Goal: Task Accomplishment & Management: Manage account settings

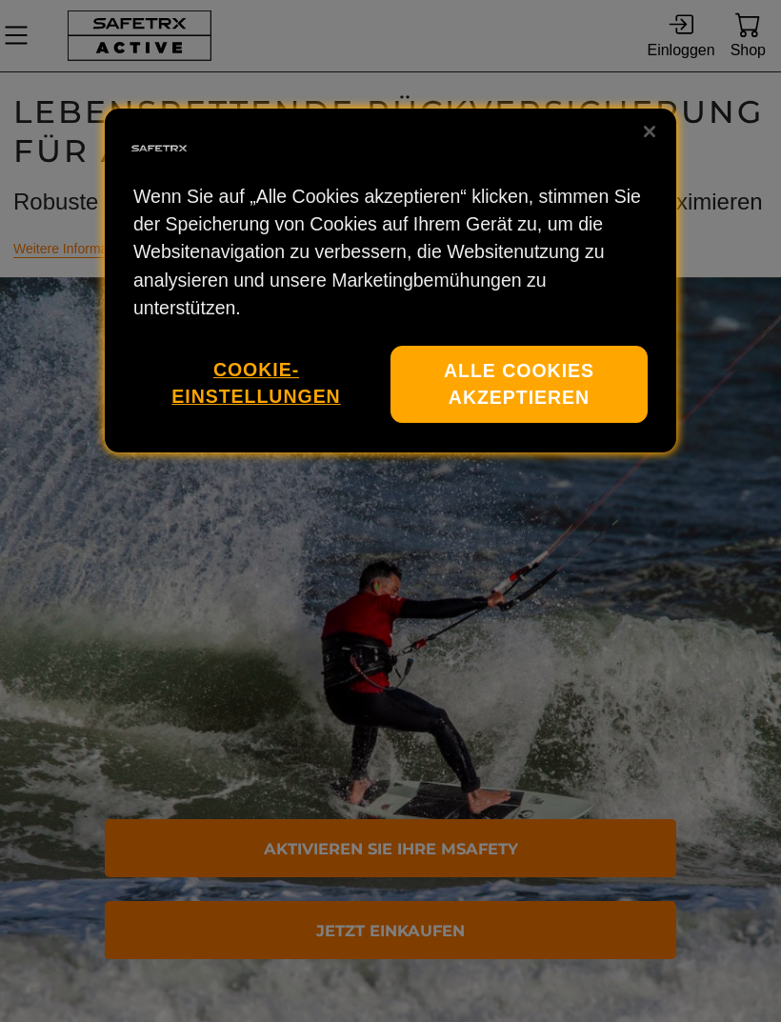
click at [558, 367] on button "Alle Cookies akzeptieren" at bounding box center [519, 384] width 257 height 77
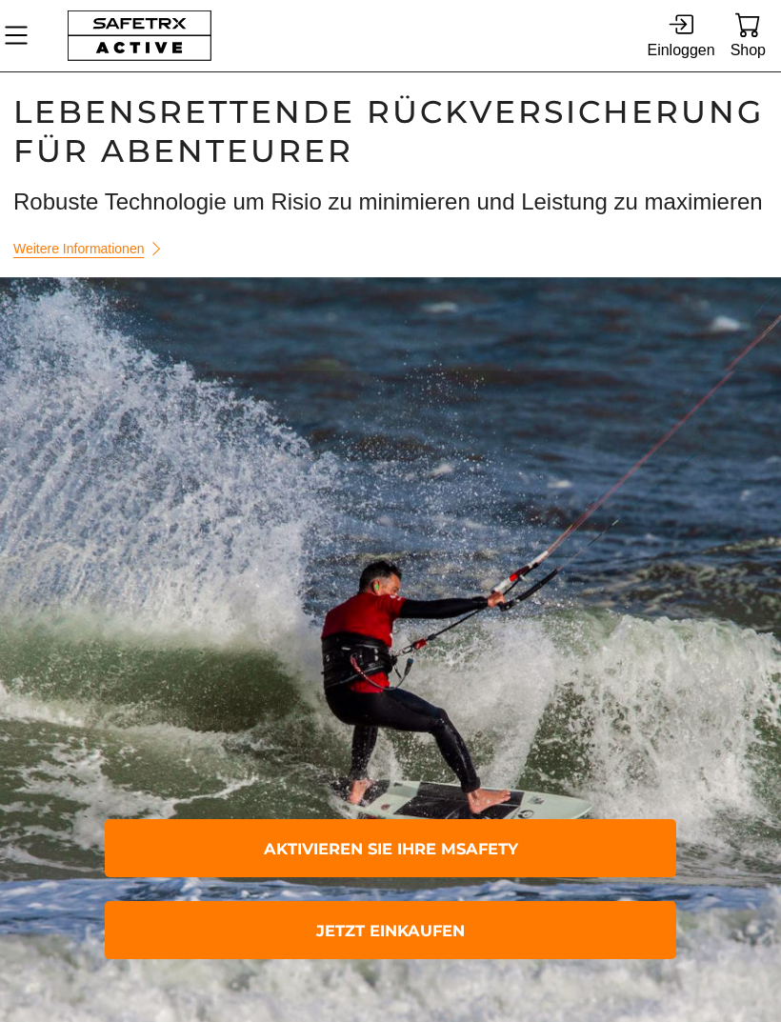
click at [687, 28] on icon at bounding box center [681, 24] width 26 height 26
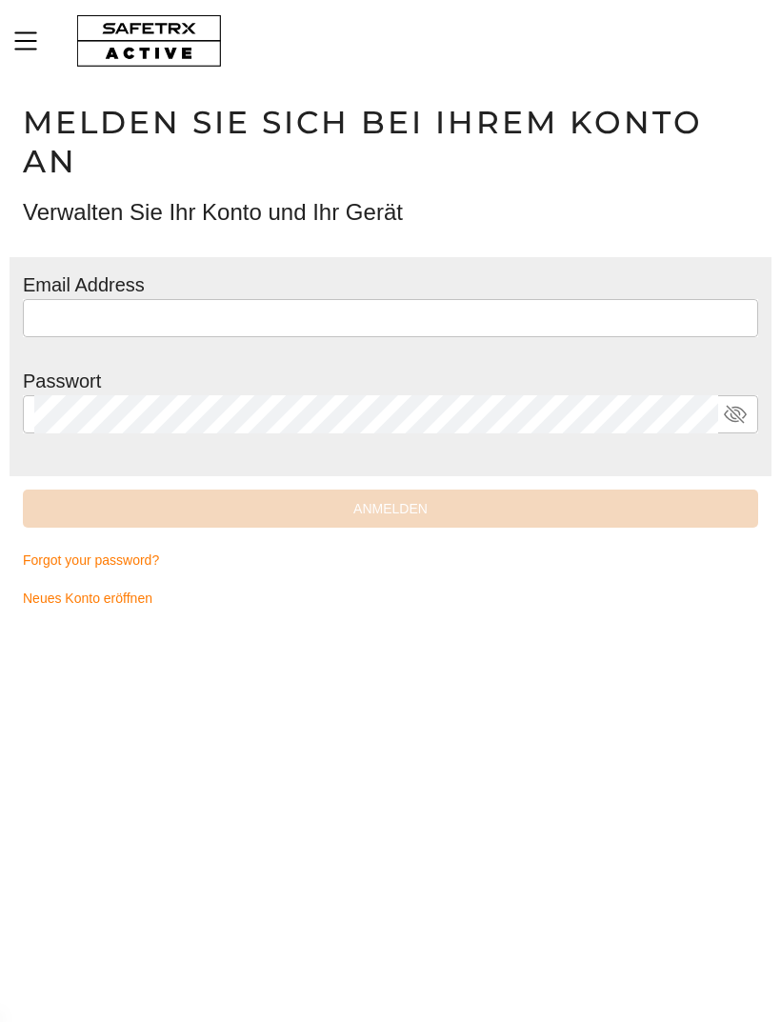
click at [247, 317] on input "text" at bounding box center [390, 318] width 713 height 38
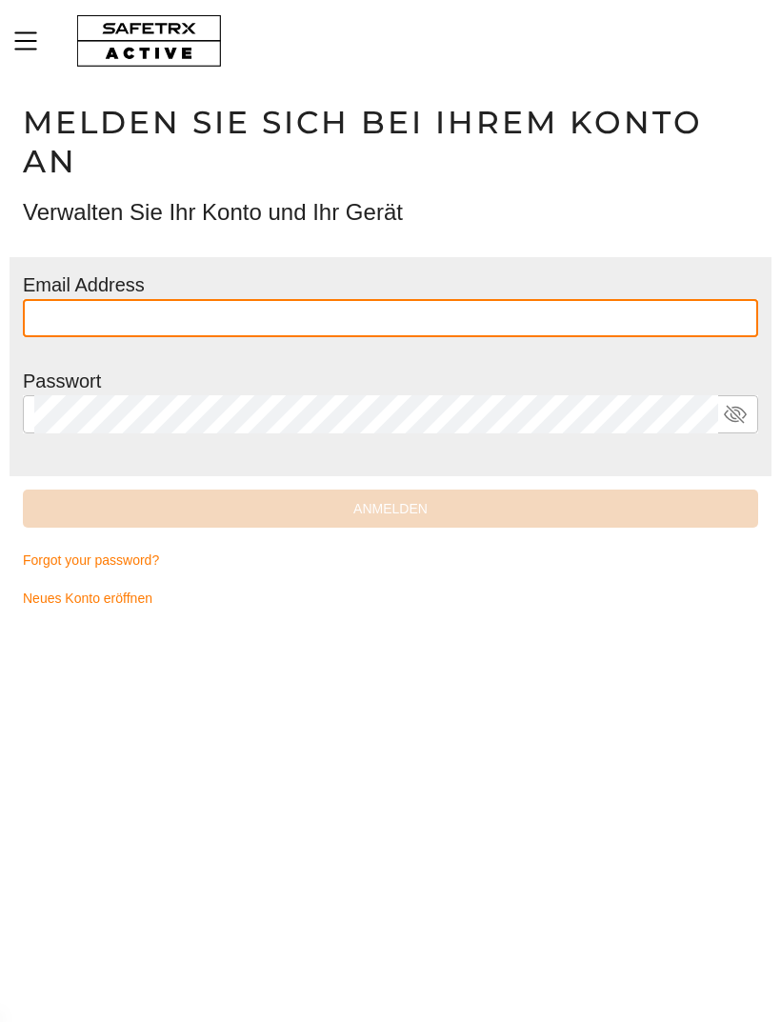
type input "**********"
click at [391, 506] on button "Anmelden" at bounding box center [390, 509] width 735 height 38
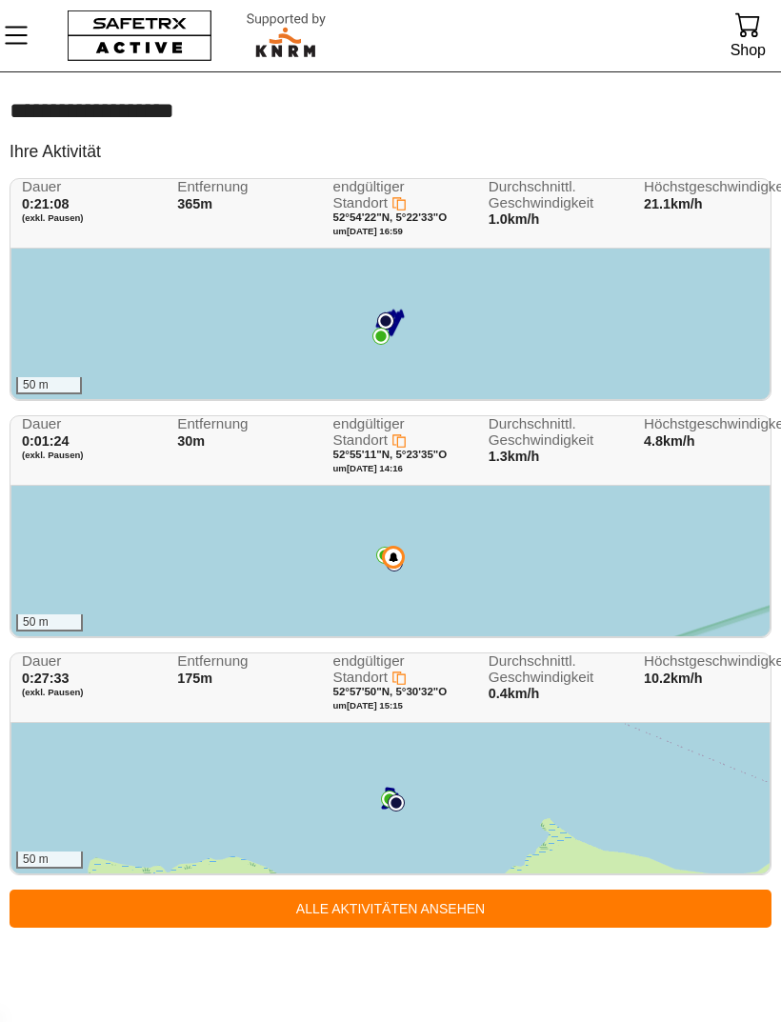
click at [27, 36] on icon "MenÜ" at bounding box center [16, 36] width 23 height 18
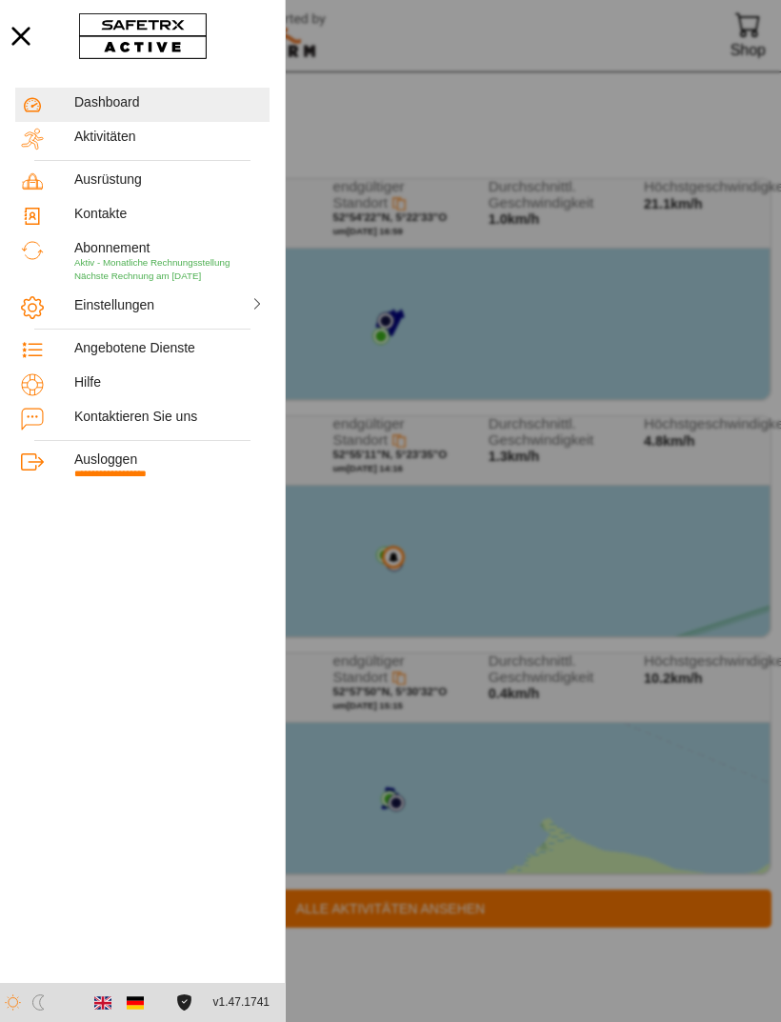
click at [158, 254] on div "Abonnement" at bounding box center [169, 248] width 190 height 16
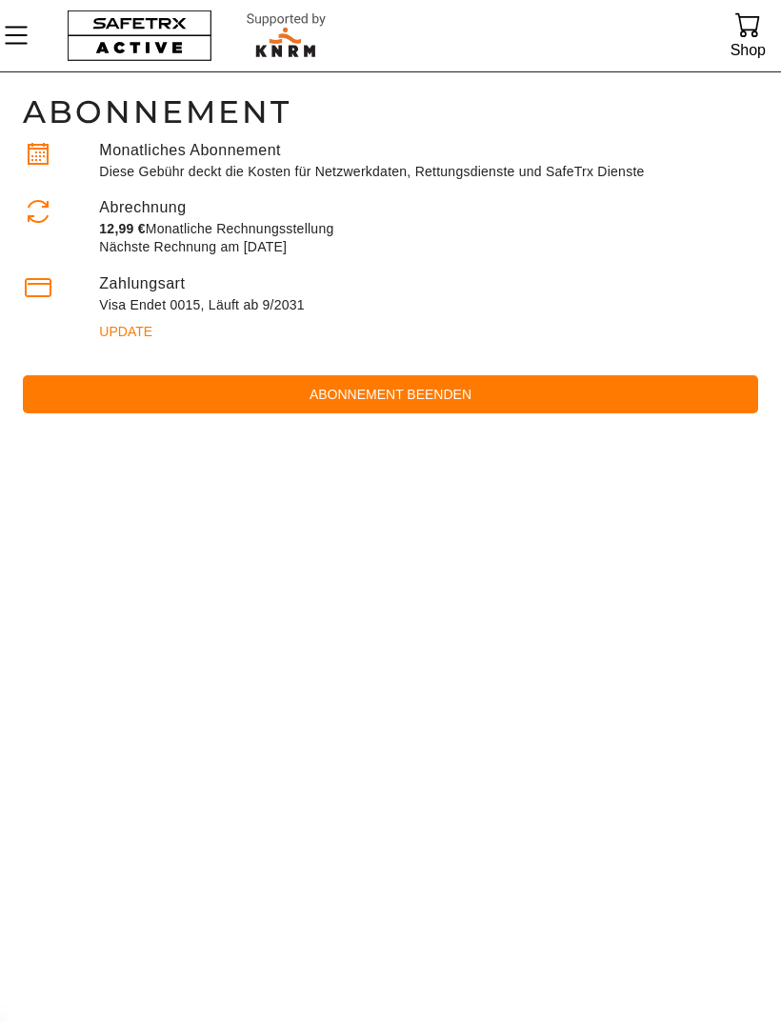
click at [415, 391] on span "Abonnement beenden" at bounding box center [390, 394] width 705 height 23
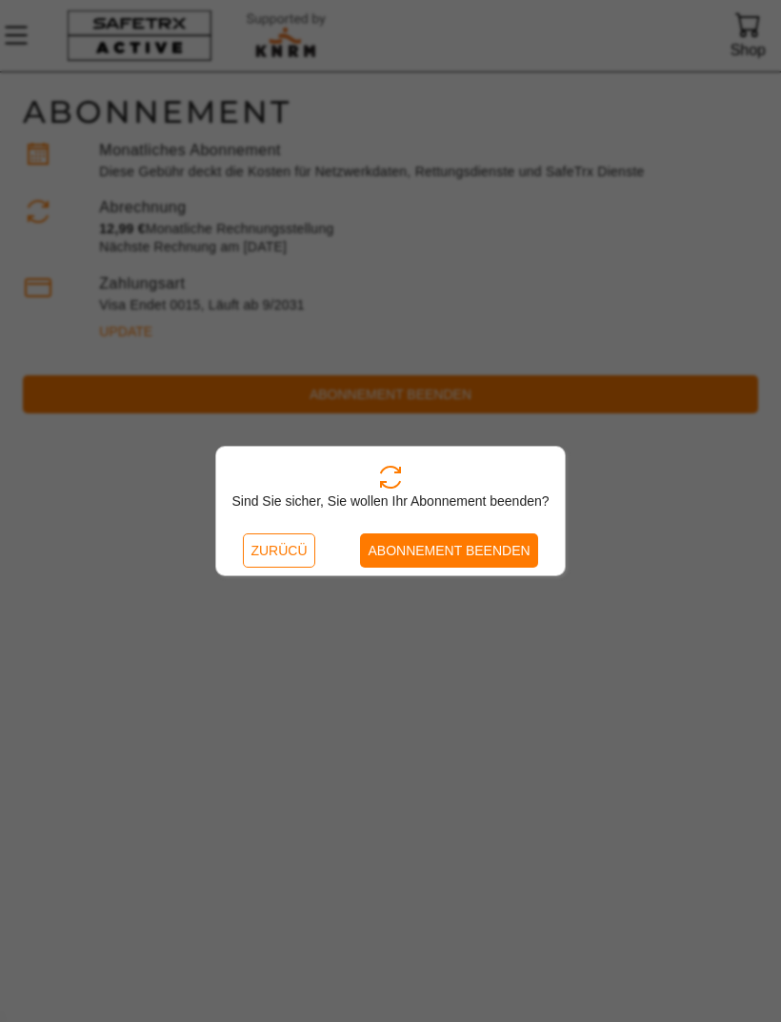
click at [463, 548] on span "Abonnement beenden" at bounding box center [449, 550] width 162 height 23
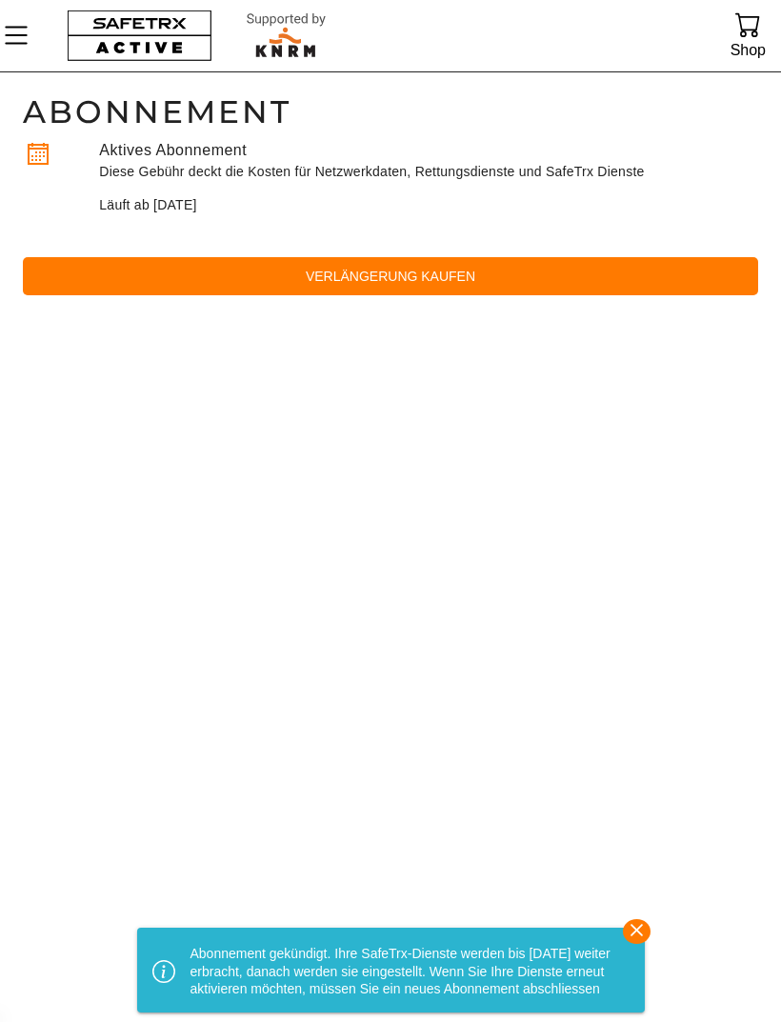
click at [645, 927] on icon "button" at bounding box center [637, 930] width 28 height 28
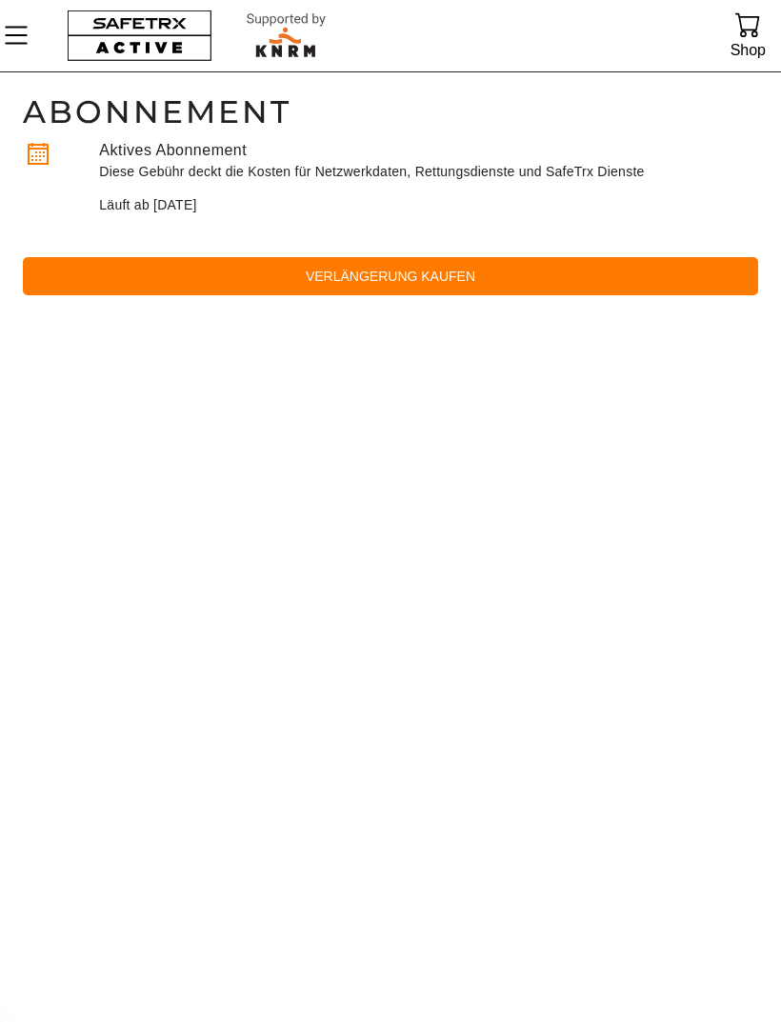
click at [26, 38] on icon "MenÜ" at bounding box center [16, 35] width 32 height 32
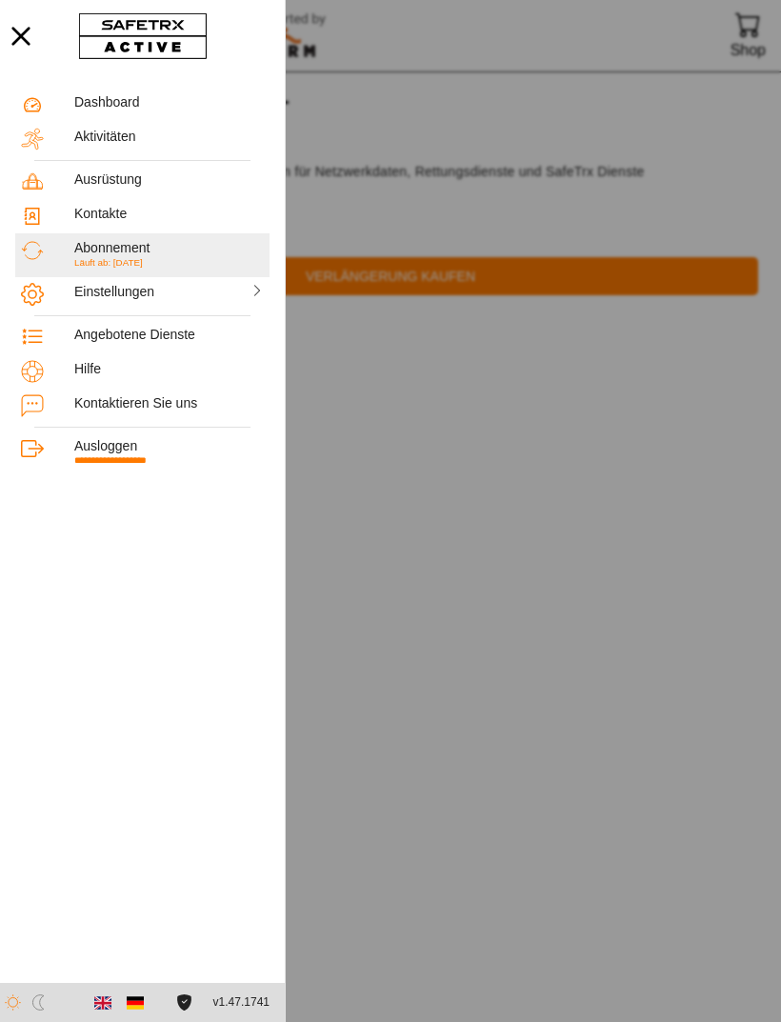
click at [114, 440] on div "Ausloggen" at bounding box center [169, 446] width 190 height 16
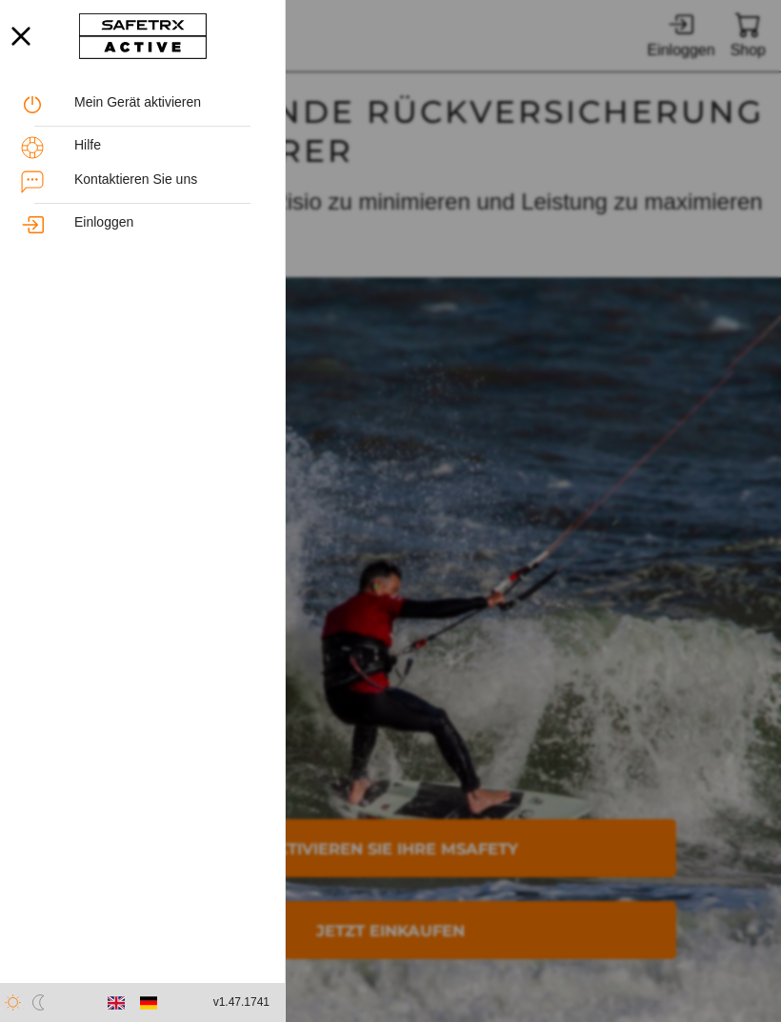
click at [30, 29] on icon "button" at bounding box center [21, 36] width 42 height 42
